Goal: Task Accomplishment & Management: Use online tool/utility

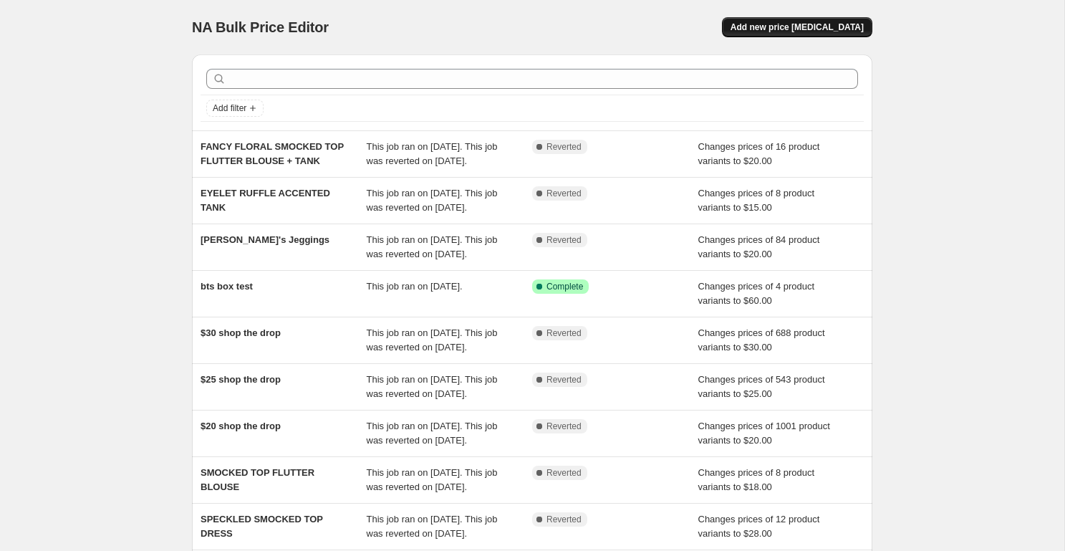
click at [831, 18] on button "Add new price [MEDICAL_DATA]" at bounding box center [797, 27] width 150 height 20
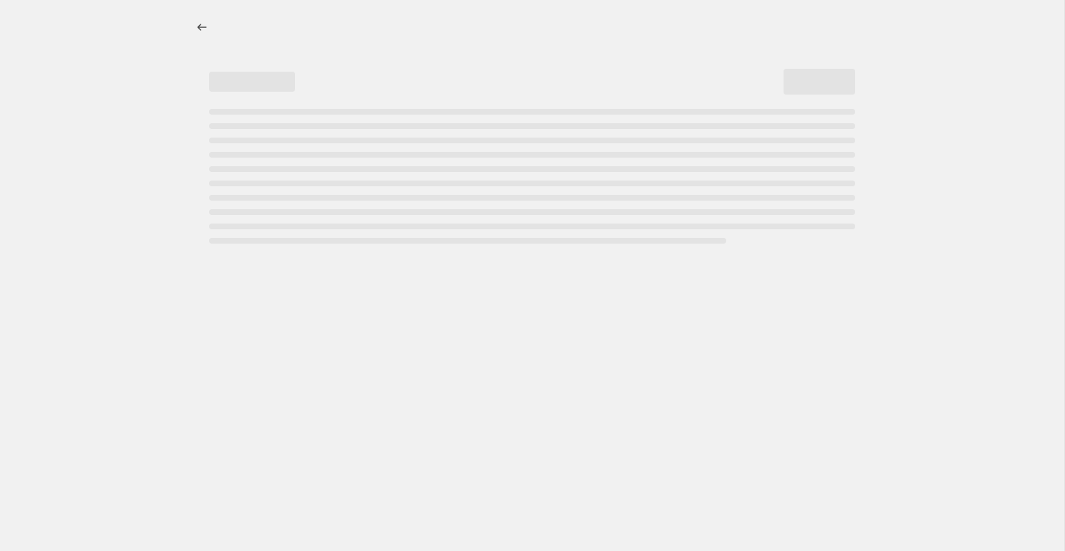
select select "percentage"
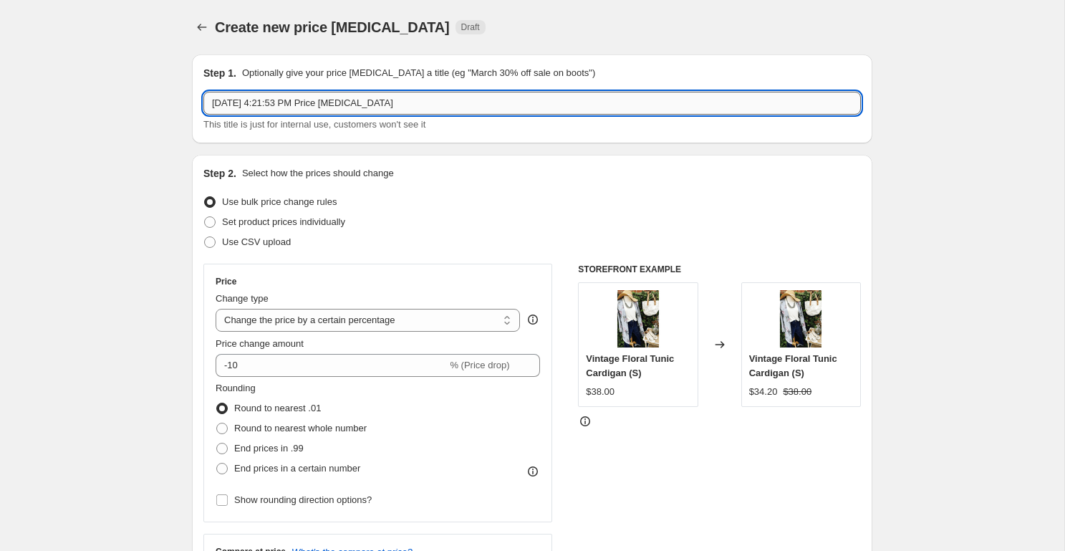
click at [296, 102] on input "[DATE] 4:21:53 PM Price [MEDICAL_DATA]" at bounding box center [531, 103] width 657 height 23
paste input "MIXED TEXTURED STRIPES PULLOVER"
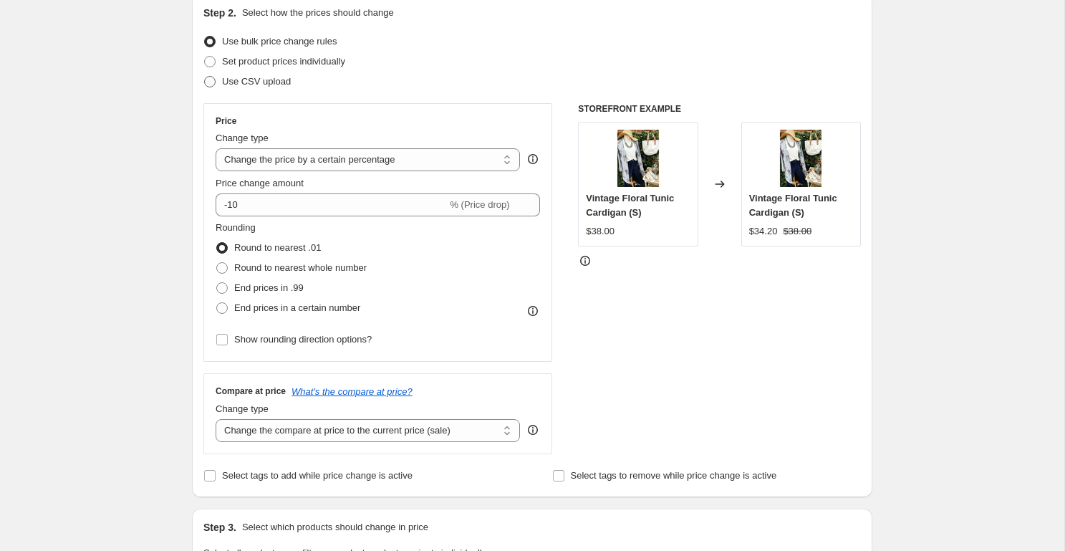
scroll to position [188, 0]
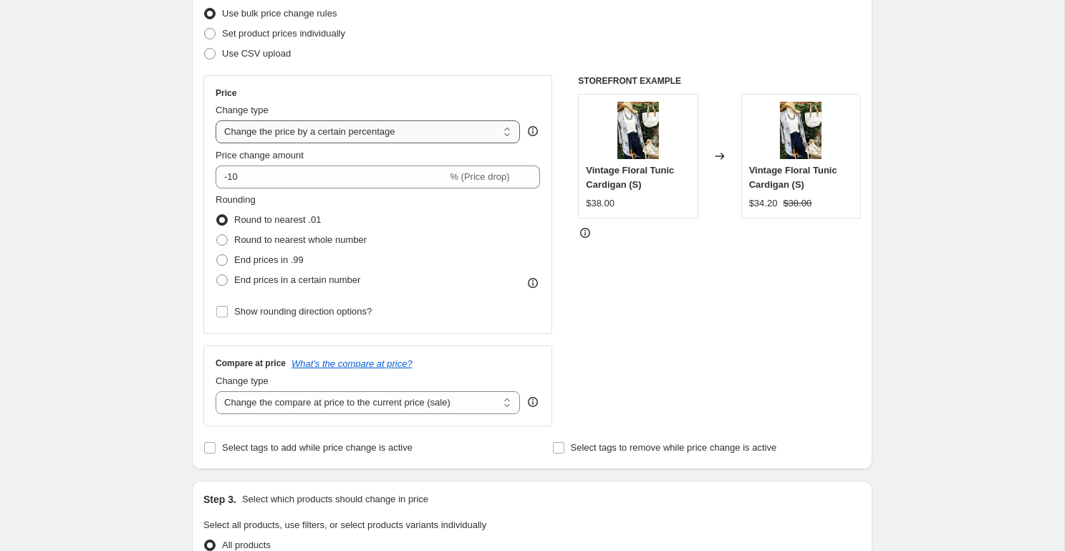
type input "MIXED TEXTURED STRIPES PULLOVER"
click at [295, 139] on select "Change the price to a certain amount Change the price by a certain amount Chang…" at bounding box center [368, 131] width 304 height 23
select select "to"
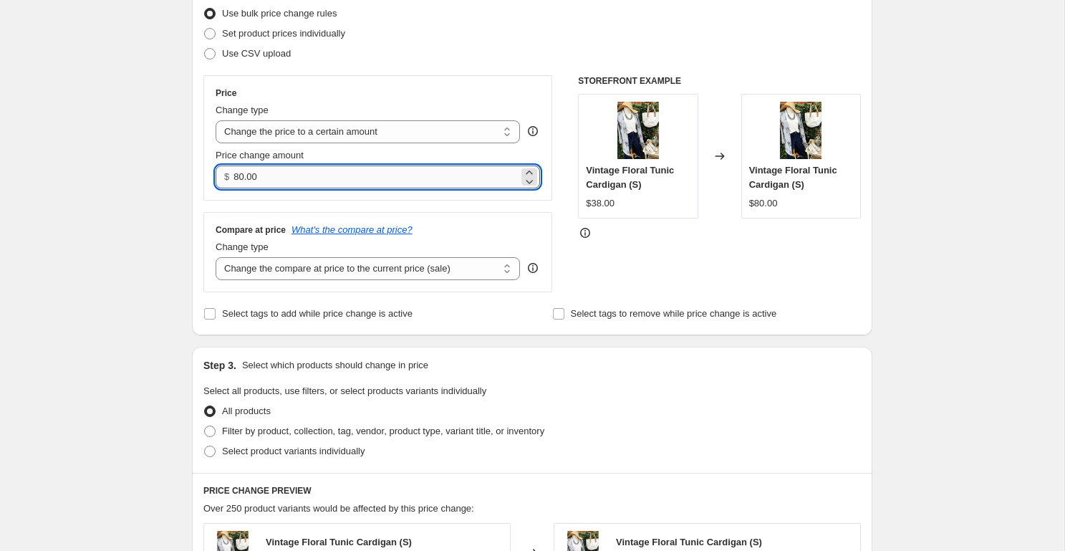
click at [264, 180] on input "80.00" at bounding box center [375, 176] width 284 height 23
type input "24.00"
click at [142, 245] on div "Create new price [MEDICAL_DATA]. This page is ready Create new price [MEDICAL_D…" at bounding box center [532, 461] width 1064 height 1298
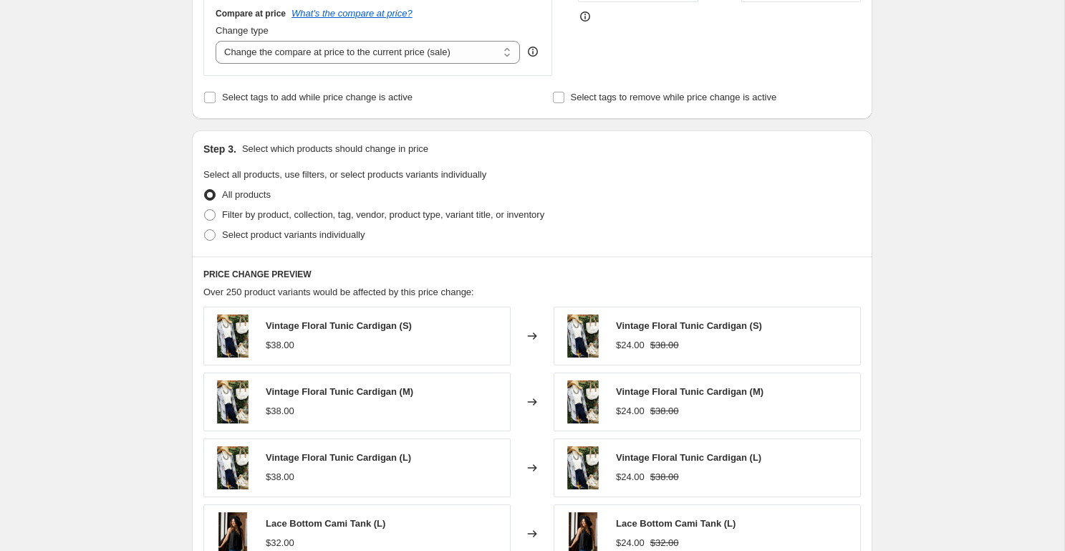
scroll to position [413, 0]
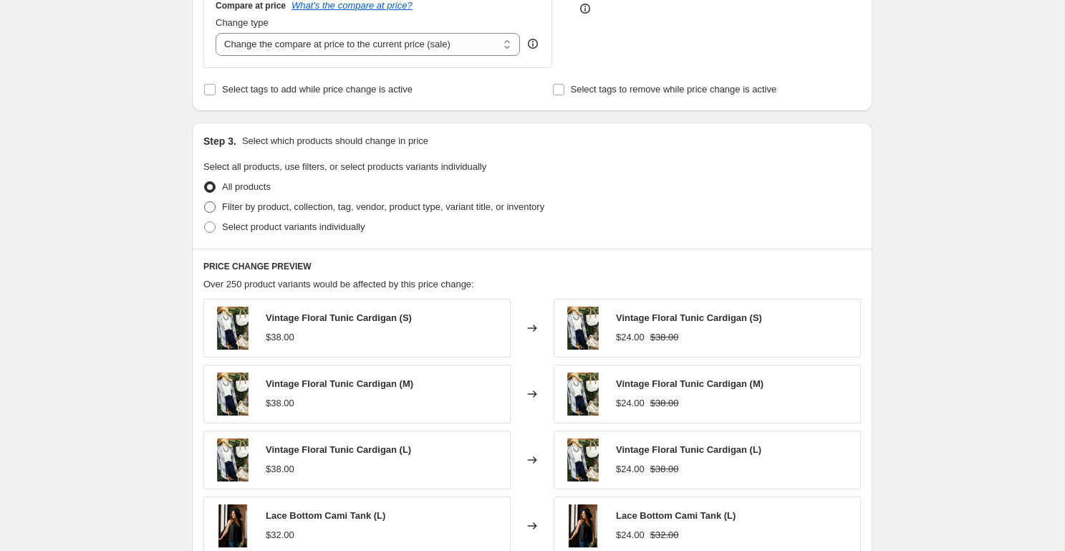
click at [300, 211] on span "Filter by product, collection, tag, vendor, product type, variant title, or inv…" at bounding box center [383, 206] width 322 height 11
click at [205, 202] on input "Filter by product, collection, tag, vendor, product type, variant title, or inv…" at bounding box center [204, 201] width 1 height 1
radio input "true"
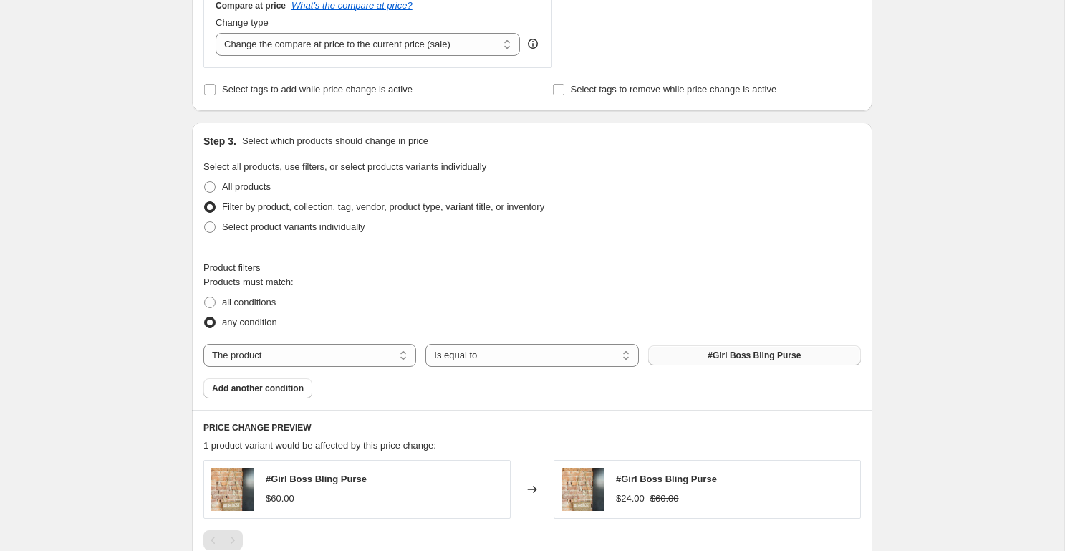
click at [719, 357] on span "#Girl Boss Bling Purse" at bounding box center [754, 354] width 93 height 11
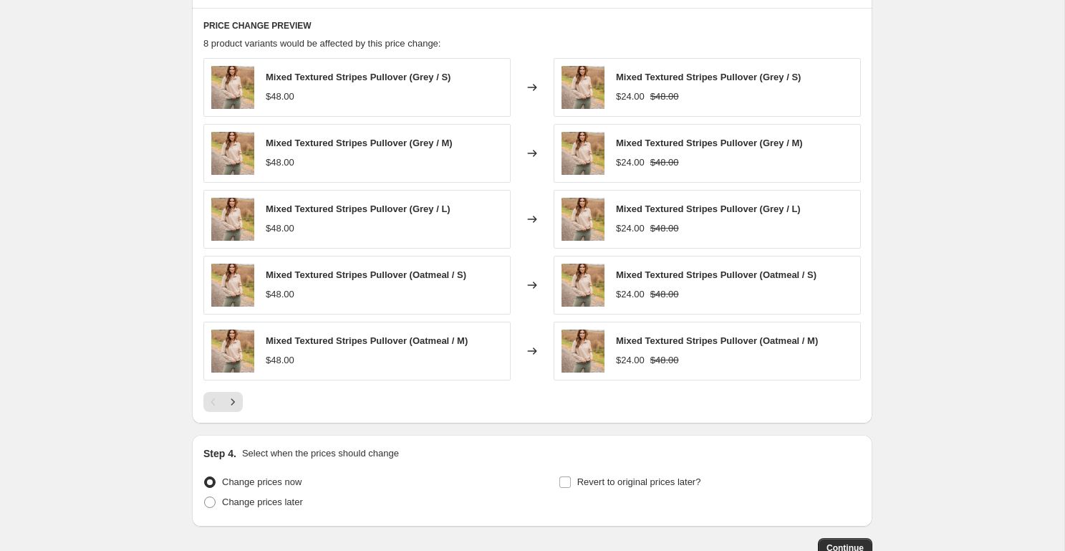
scroll to position [908, 0]
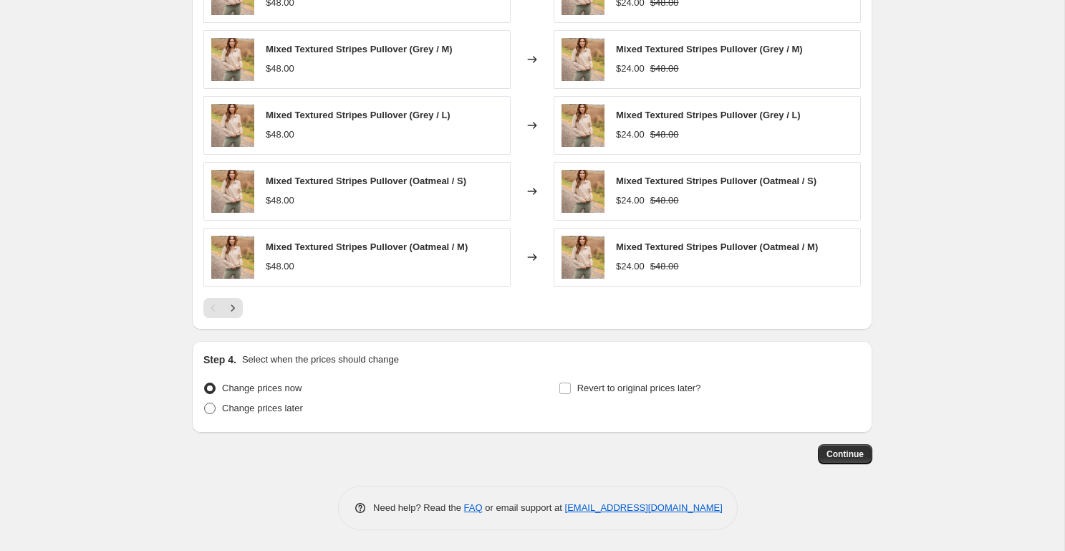
click at [249, 409] on span "Change prices later" at bounding box center [262, 407] width 81 height 11
click at [205, 403] on input "Change prices later" at bounding box center [204, 402] width 1 height 1
radio input "true"
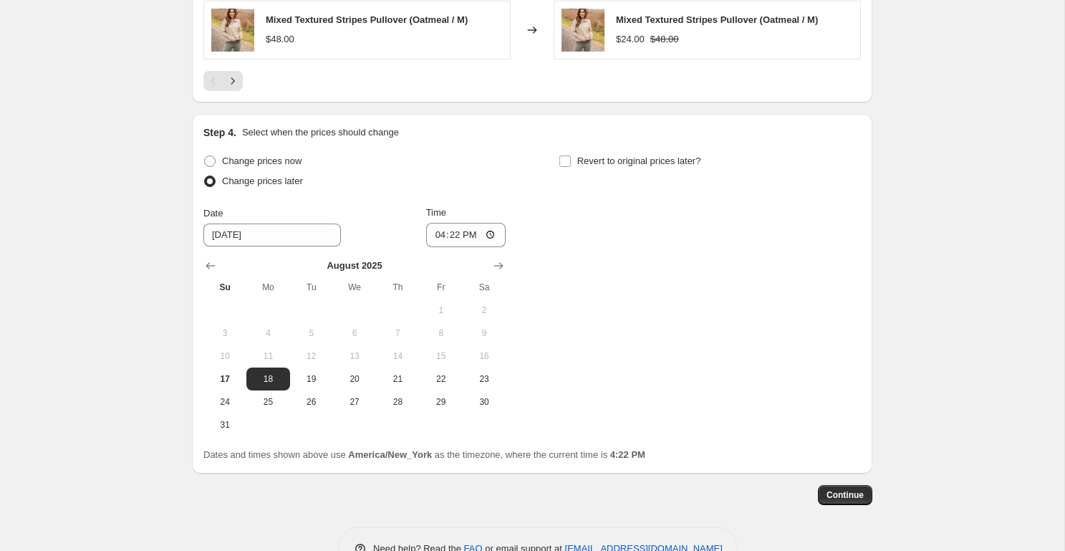
scroll to position [1165, 0]
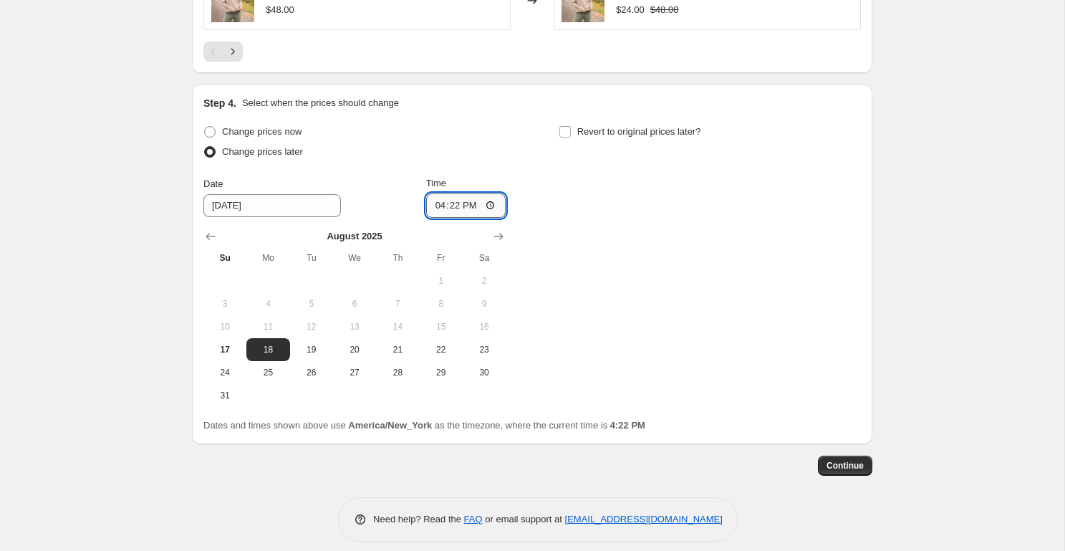
click at [443, 206] on input "16:22" at bounding box center [466, 205] width 80 height 24
type input "00:00"
click at [593, 132] on span "Revert to original prices later?" at bounding box center [639, 131] width 124 height 11
click at [571, 132] on input "Revert to original prices later?" at bounding box center [564, 131] width 11 height 11
checkbox input "true"
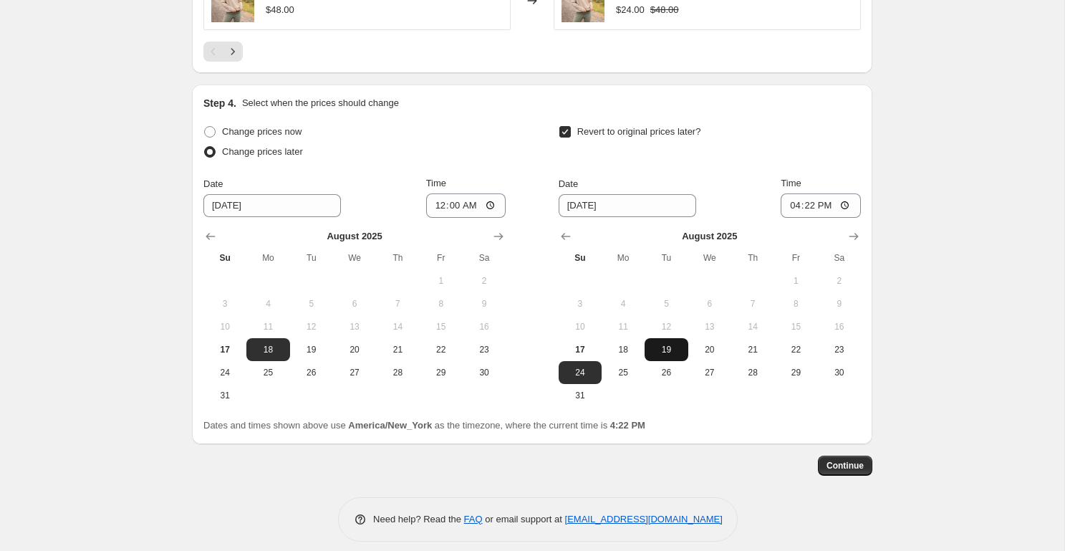
click at [661, 349] on span "19" at bounding box center [666, 349] width 32 height 11
type input "[DATE]"
click at [791, 201] on input "16:22" at bounding box center [821, 205] width 80 height 24
type input "08:15"
click at [842, 466] on span "Continue" at bounding box center [844, 465] width 37 height 11
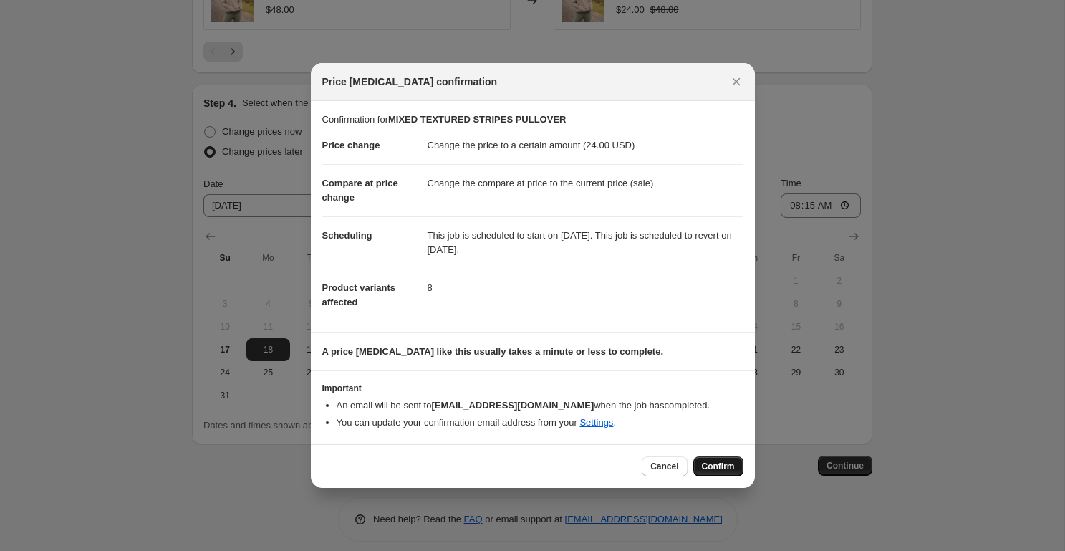
click at [712, 465] on span "Confirm" at bounding box center [718, 466] width 33 height 11
